Goal: Task Accomplishment & Management: Use online tool/utility

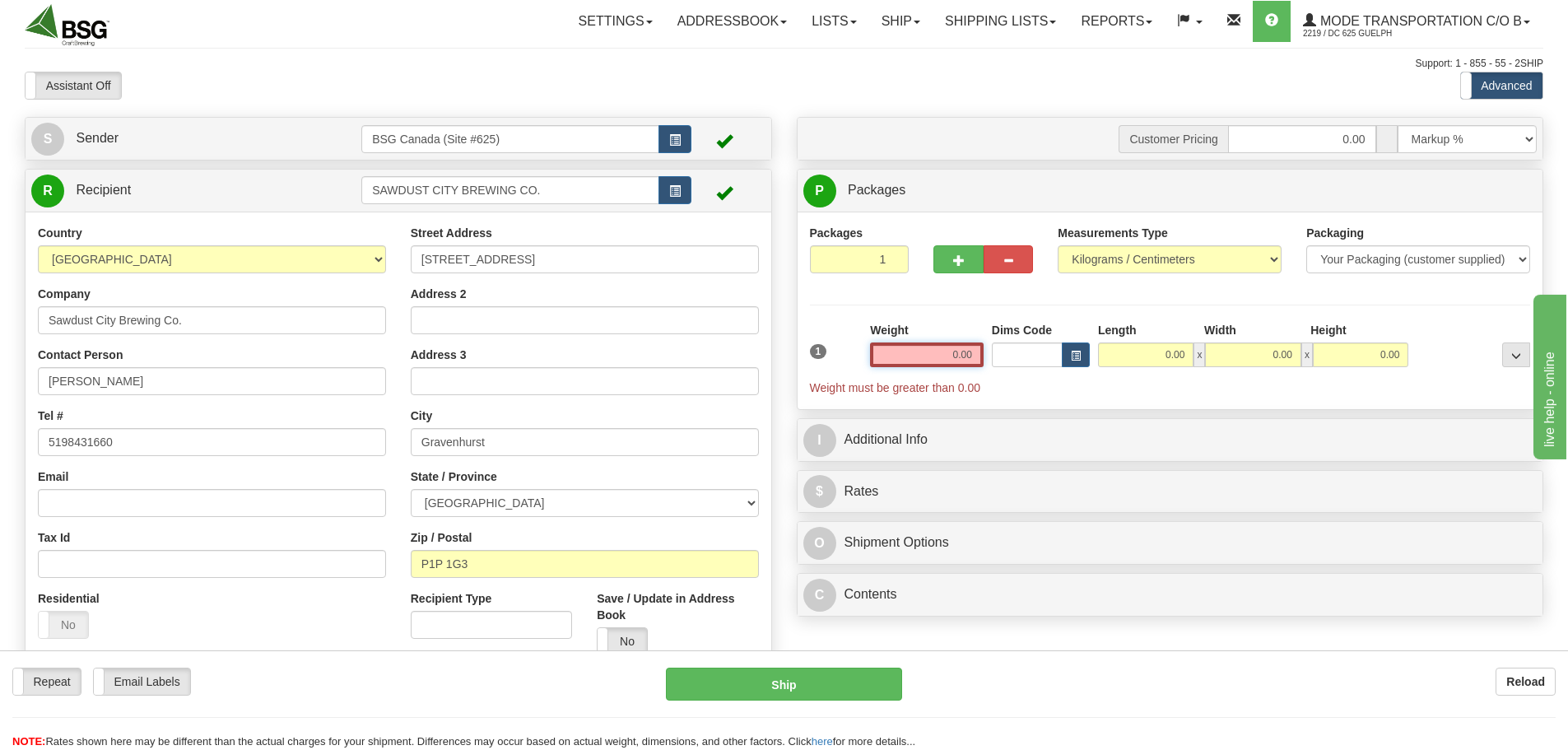
drag, startPoint x: 938, startPoint y: 346, endPoint x: 1085, endPoint y: 370, distance: 148.9
click at [1025, 372] on div "1 Weight 0.00 Dims Code 0.00" at bounding box center [1170, 359] width 729 height 74
paste input "1.5854"
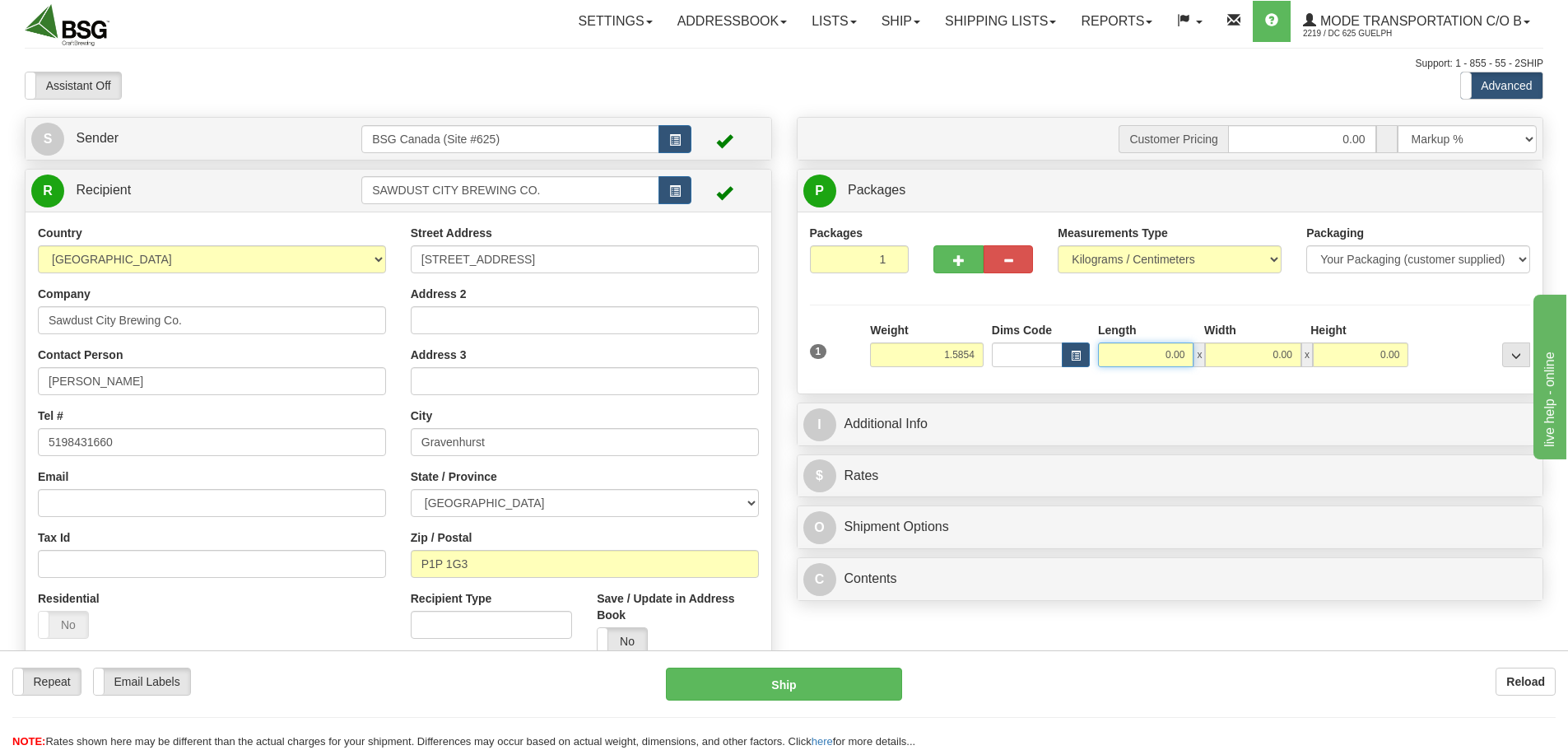
type input "1.59"
click at [1167, 355] on input "0.00" at bounding box center [1146, 354] width 96 height 24
type input "15.00"
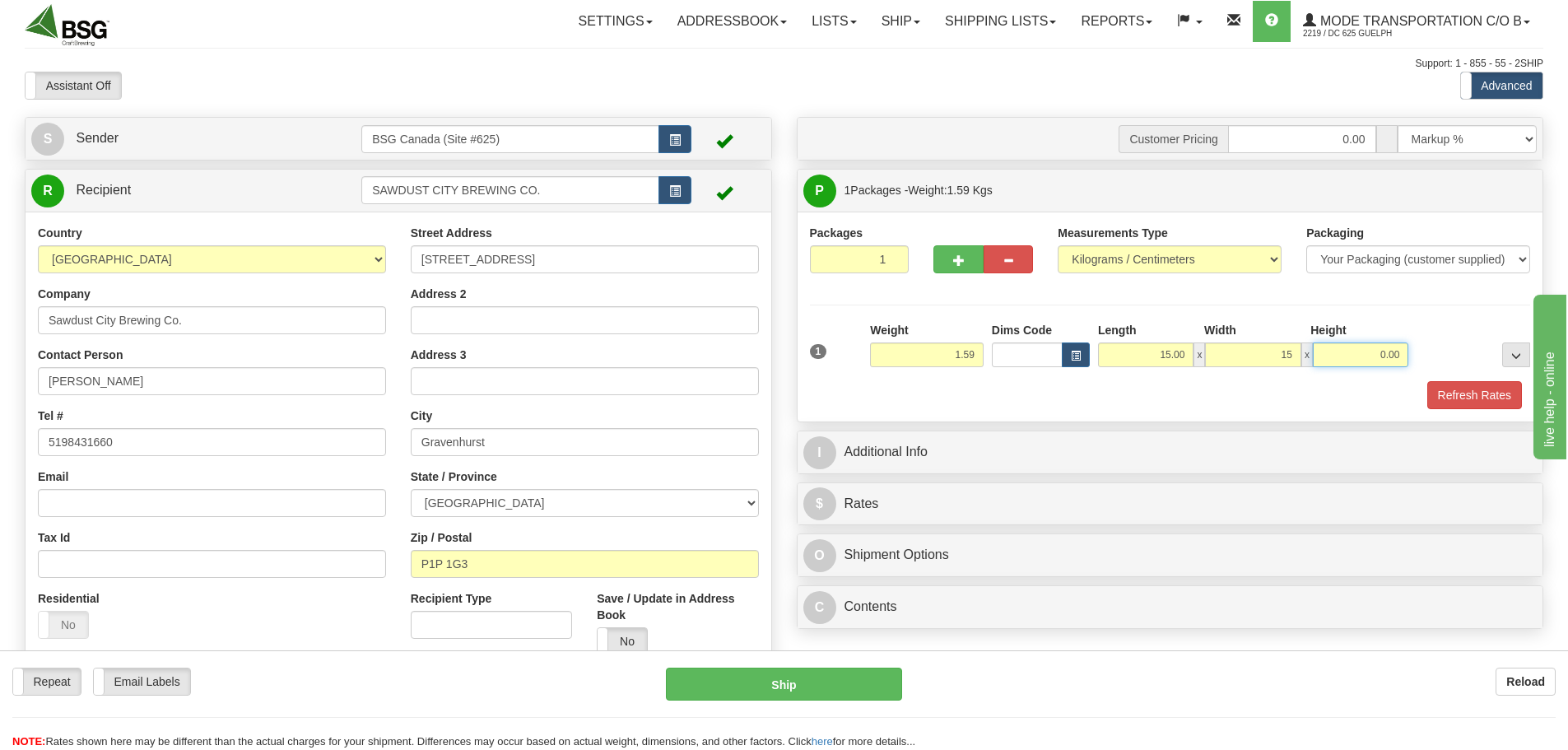
type input "15.00"
click at [1471, 401] on button "Refresh Rates" at bounding box center [1474, 395] width 95 height 28
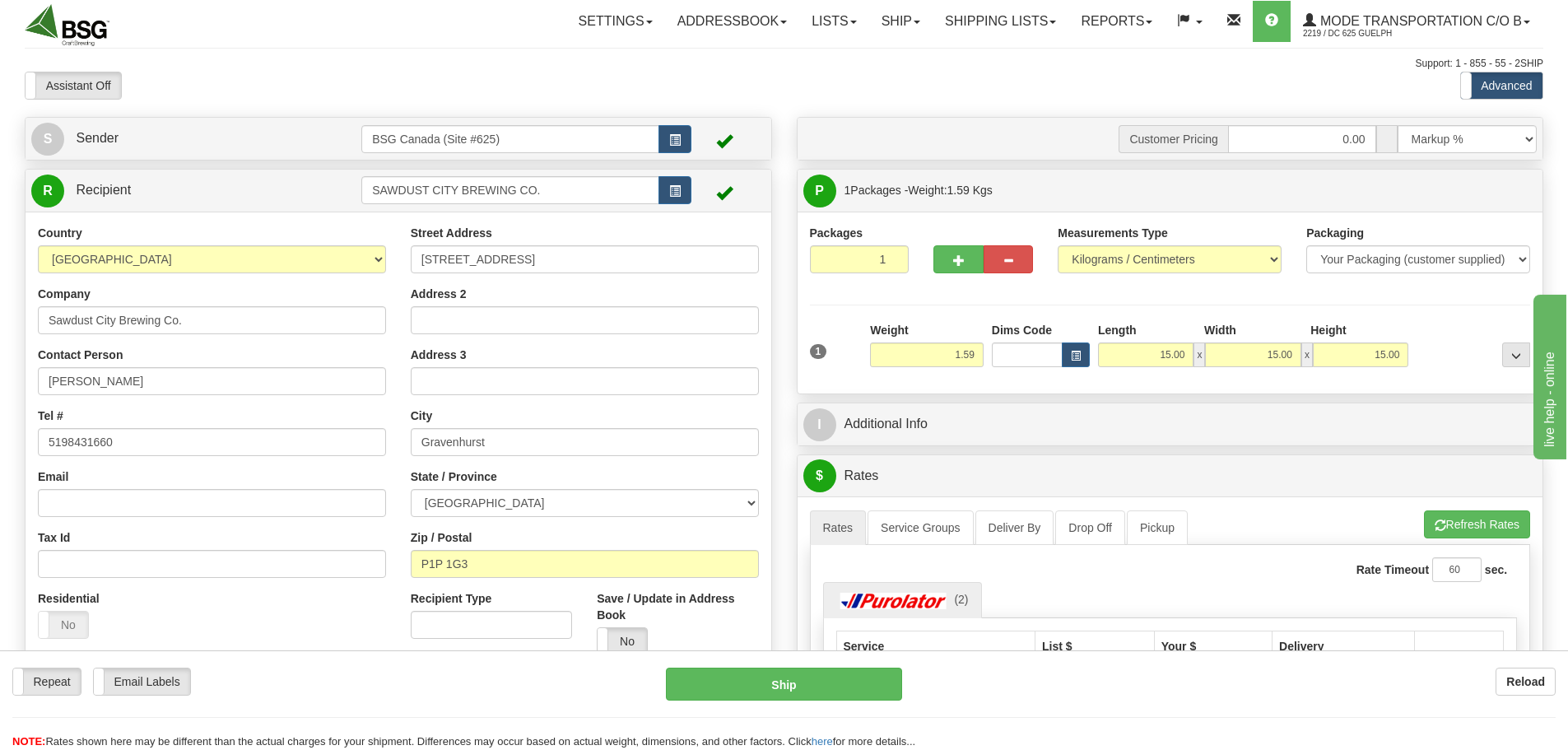
scroll to position [82, 0]
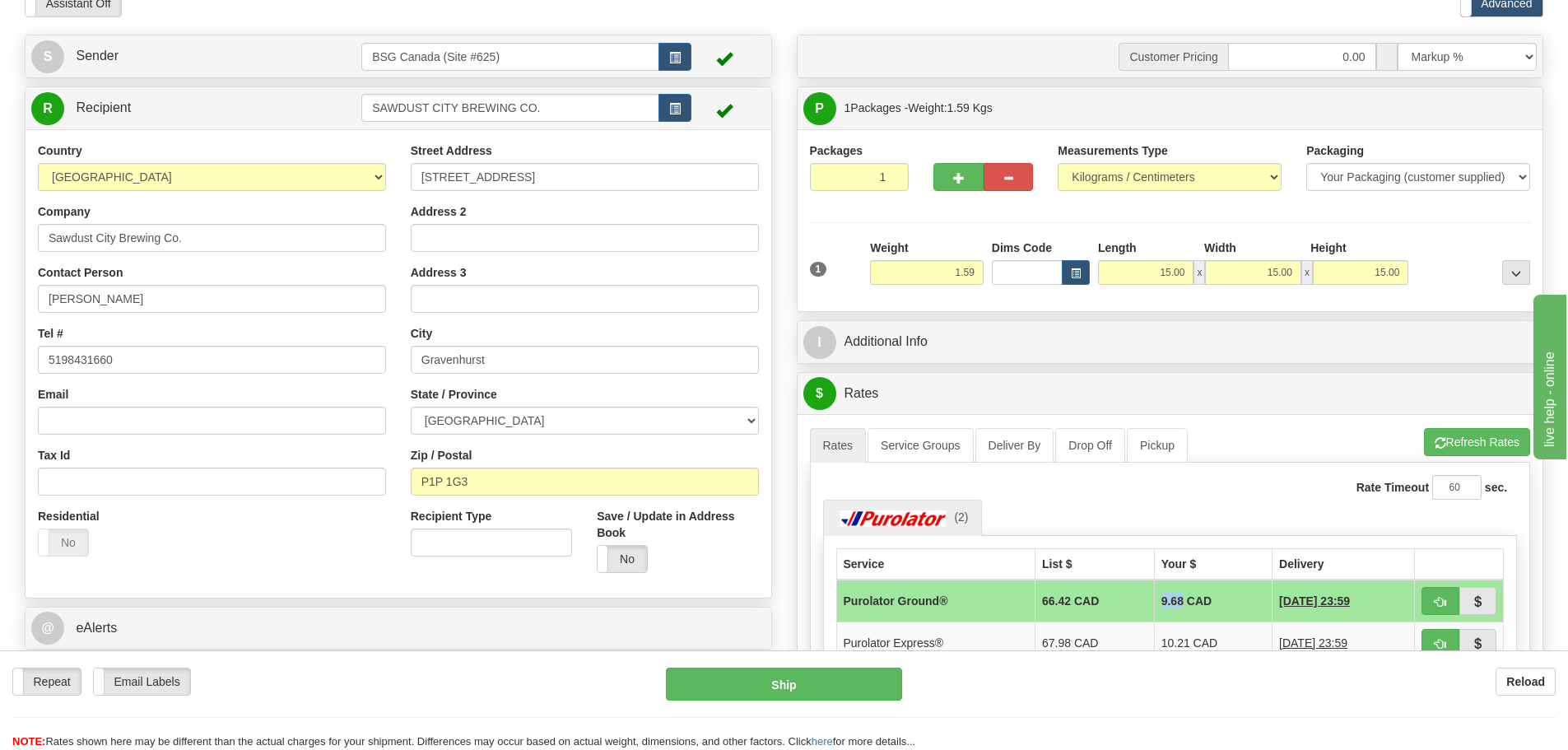
drag, startPoint x: 1141, startPoint y: 601, endPoint x: 1167, endPoint y: 606, distance: 26.5
click at [1167, 606] on td "9.68 CAD" at bounding box center [1213, 601] width 118 height 43
copy td "9.68"
